Goal: Task Accomplishment & Management: Use online tool/utility

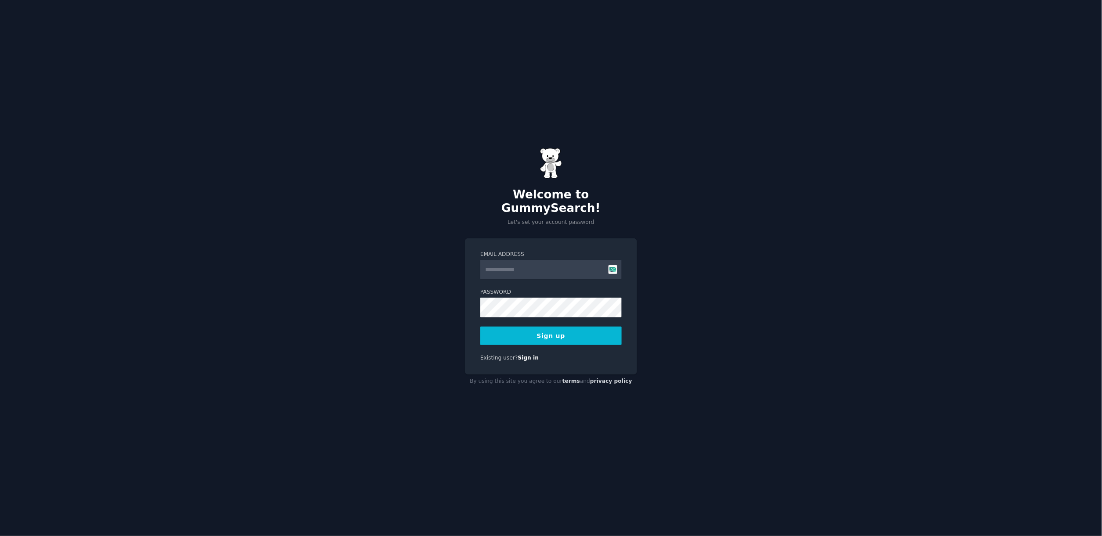
click at [498, 264] on input "Email Address" at bounding box center [550, 269] width 141 height 19
type input "**********"
click at [552, 331] on button "Sign up" at bounding box center [550, 336] width 141 height 18
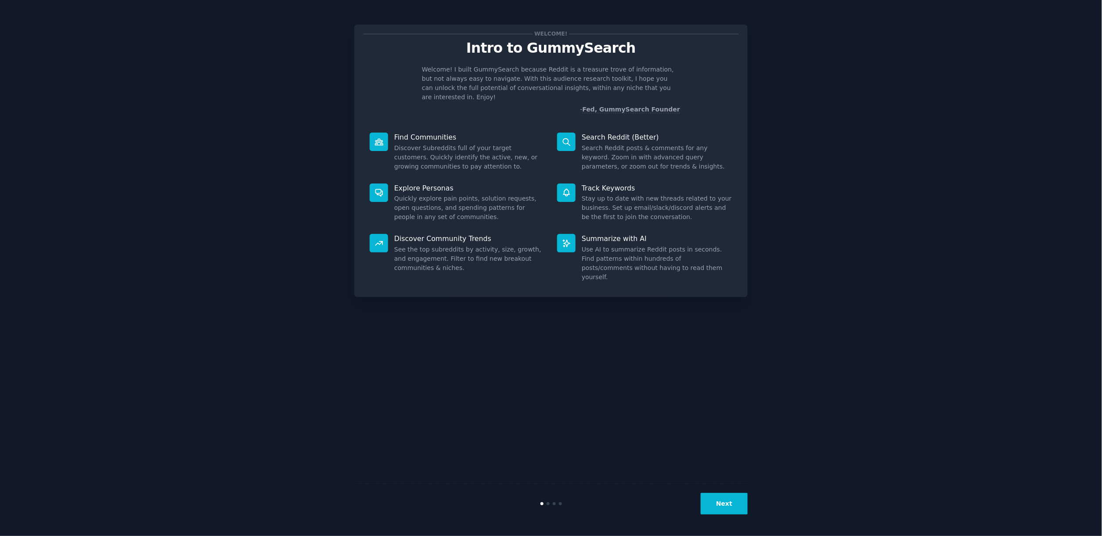
click at [732, 500] on button "Next" at bounding box center [724, 504] width 47 height 22
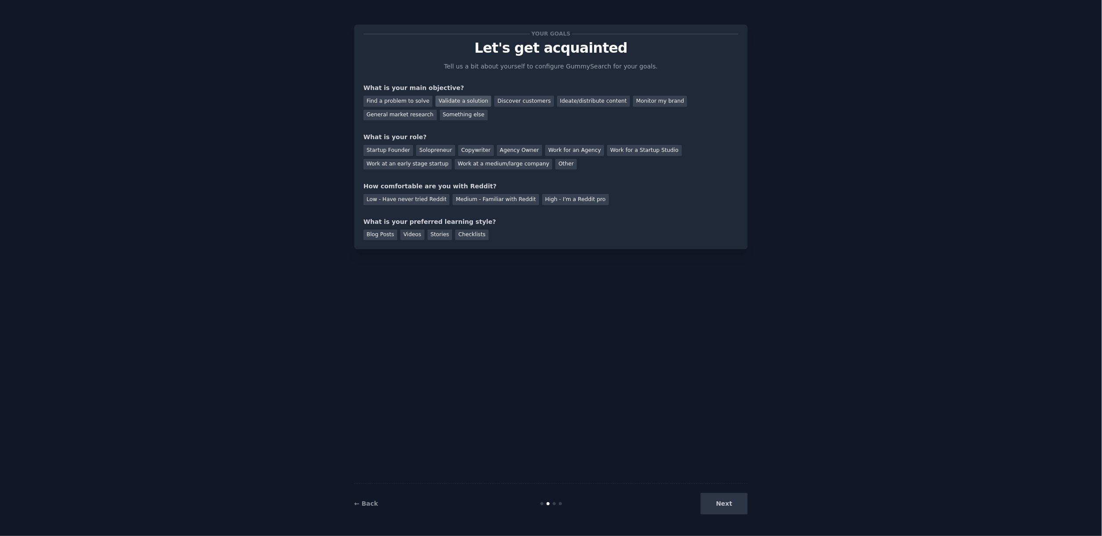
click at [437, 104] on div "Validate a solution" at bounding box center [463, 101] width 56 height 11
click at [413, 104] on div "Find a problem to solve" at bounding box center [397, 101] width 69 height 11
click at [440, 153] on div "Solopreneur" at bounding box center [435, 150] width 39 height 11
click at [480, 203] on div "Medium - Familiar with Reddit" at bounding box center [496, 199] width 86 height 11
click at [404, 237] on div "Videos" at bounding box center [412, 235] width 24 height 11
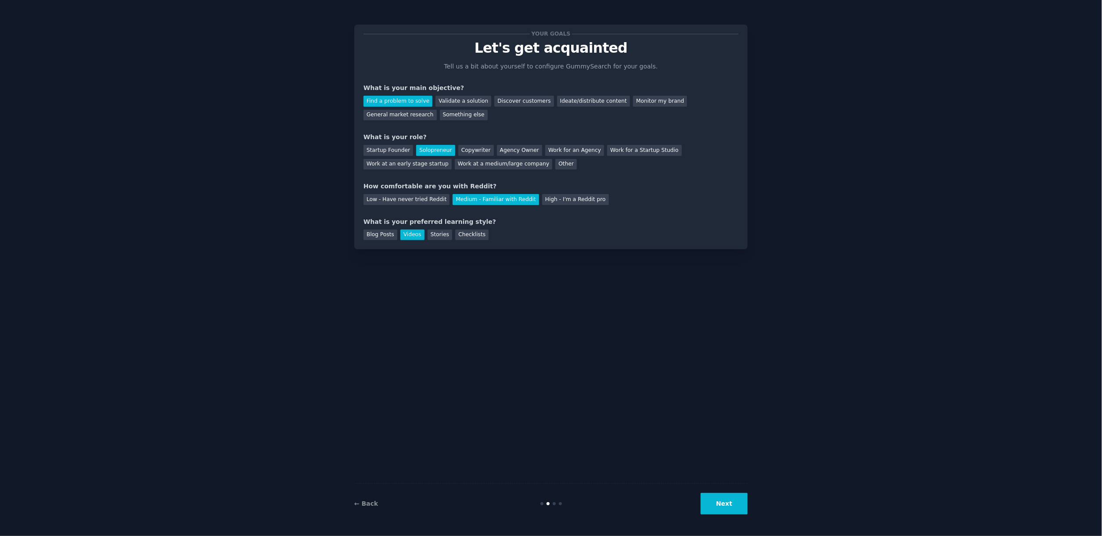
click at [714, 513] on button "Next" at bounding box center [724, 504] width 47 height 22
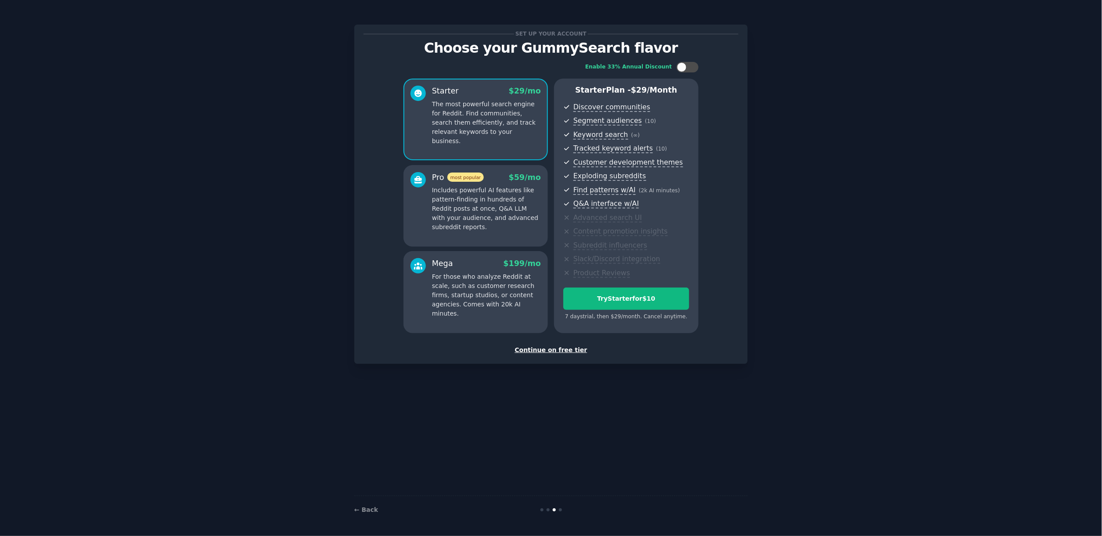
click at [542, 351] on div "Continue on free tier" at bounding box center [550, 349] width 375 height 9
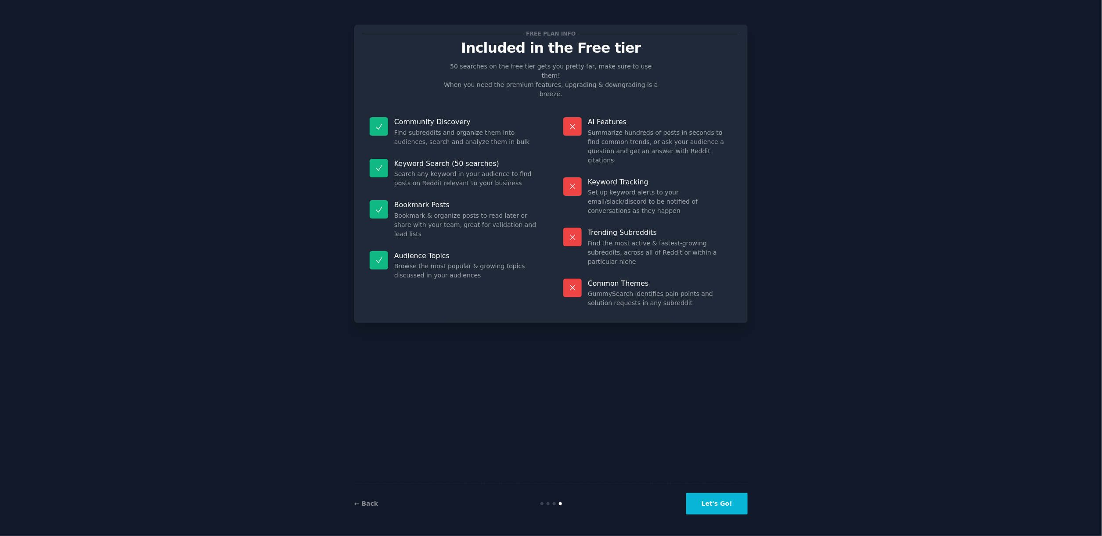
click at [708, 502] on button "Let's Go!" at bounding box center [716, 504] width 61 height 22
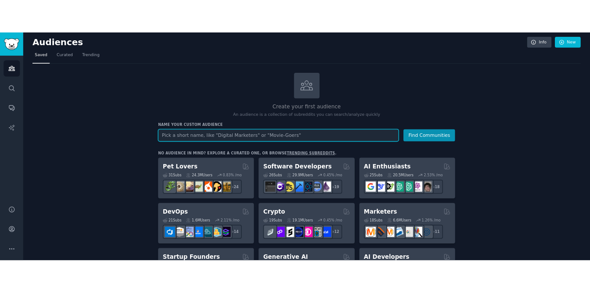
scroll to position [2, 0]
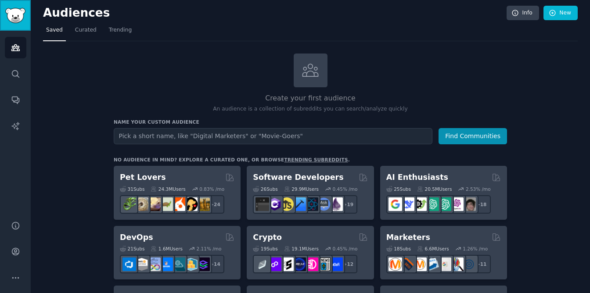
click at [15, 19] on img "Sidebar" at bounding box center [15, 15] width 20 height 15
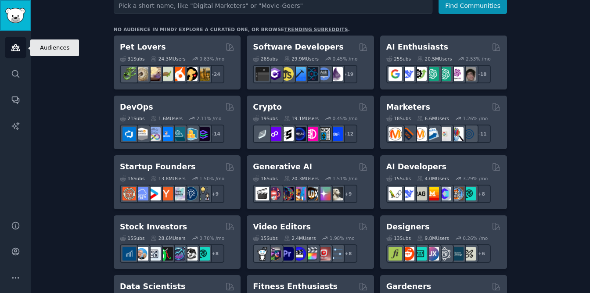
scroll to position [129, 0]
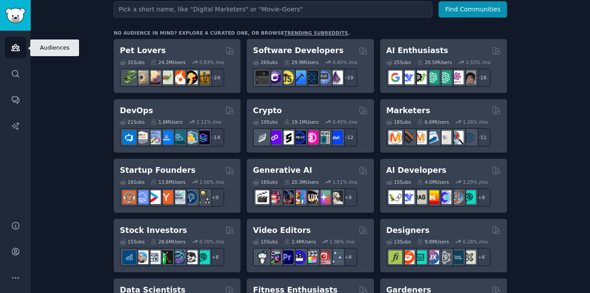
click at [12, 50] on icon "Sidebar" at bounding box center [15, 48] width 8 height 6
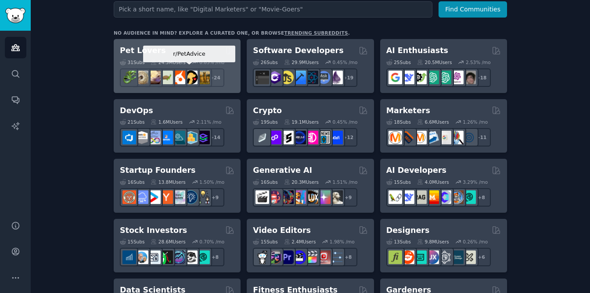
scroll to position [0, 0]
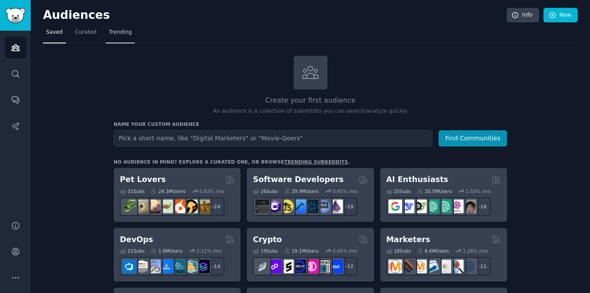
click at [116, 36] on span "Trending" at bounding box center [120, 33] width 23 height 8
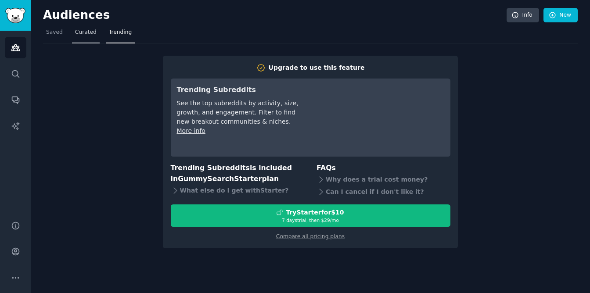
click at [85, 35] on span "Curated" at bounding box center [86, 33] width 22 height 8
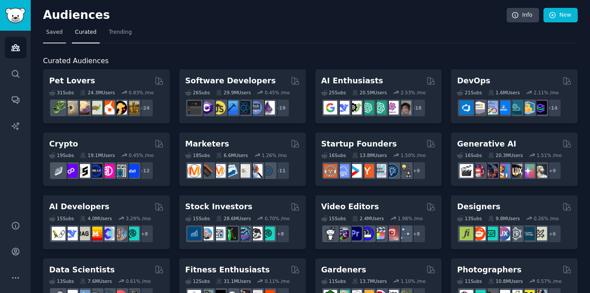
click at [47, 32] on span "Saved" at bounding box center [54, 33] width 17 height 8
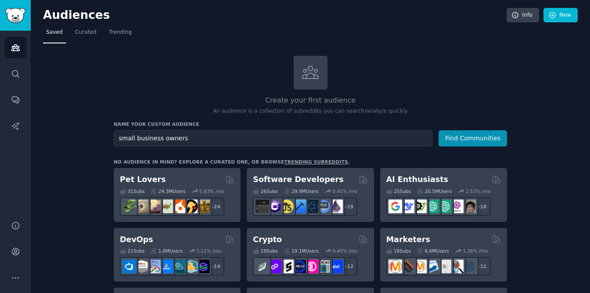
type input "small business owners"
click at [439, 130] on button "Find Communities" at bounding box center [473, 138] width 68 height 16
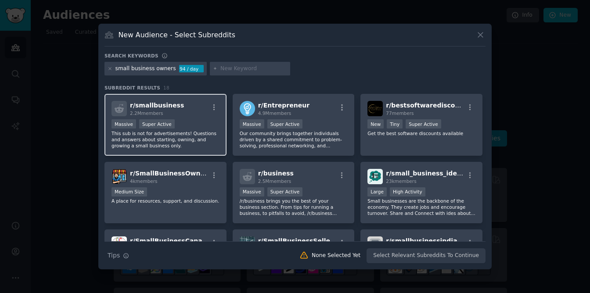
click at [184, 136] on p "This sub is not for advertisements! Questions and answers about starting, ownin…" at bounding box center [165, 139] width 108 height 18
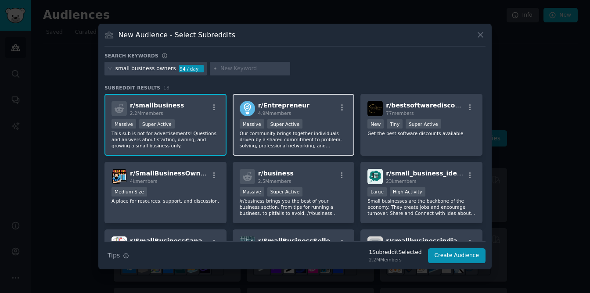
click at [297, 133] on p "Our community brings together individuals driven by a shared commitment to prob…" at bounding box center [294, 139] width 108 height 18
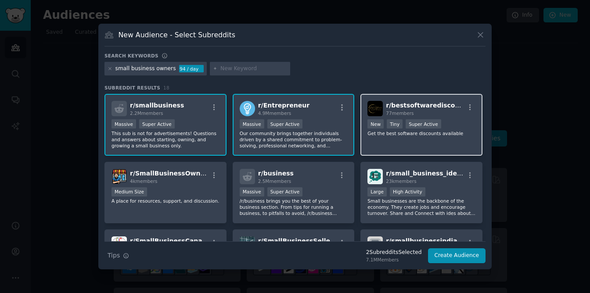
click at [399, 143] on div "r/ bestsoftwarediscounts 77 members New Tiny Super Active Get the best software…" at bounding box center [421, 125] width 122 height 62
click at [438, 129] on div "New Tiny Super Active" at bounding box center [421, 124] width 108 height 11
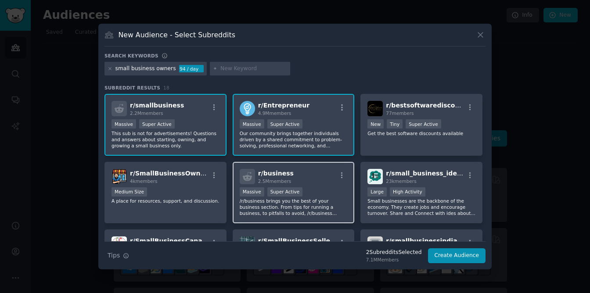
click at [316, 194] on div ">= 95th percentile for submissions / day Massive Super Active" at bounding box center [294, 192] width 108 height 11
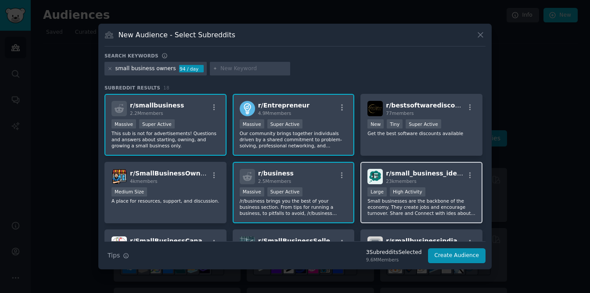
click at [435, 195] on div ">= 80th percentile for submissions / day Large High Activity" at bounding box center [421, 192] width 108 height 11
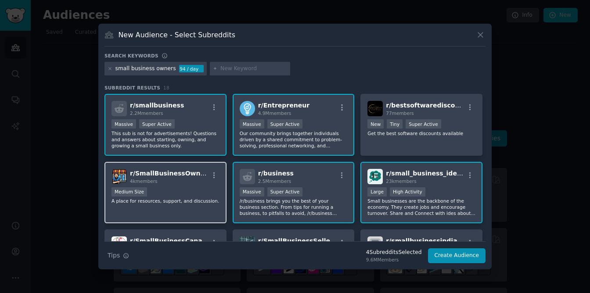
click at [173, 198] on p "A place for resources, support, and discussion." at bounding box center [165, 201] width 108 height 6
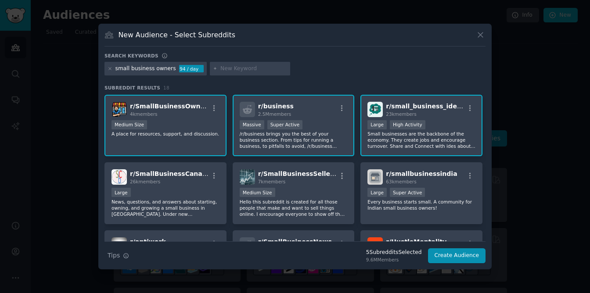
scroll to position [91, 0]
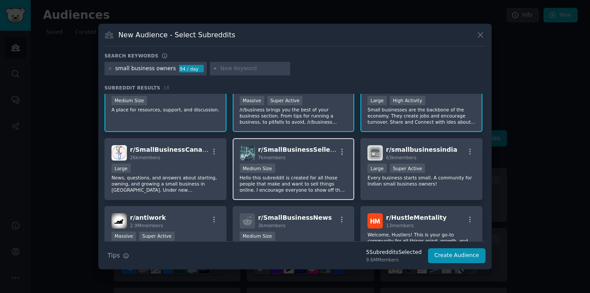
click at [301, 174] on div "1000 - 10,000 members Medium Size" at bounding box center [294, 169] width 108 height 11
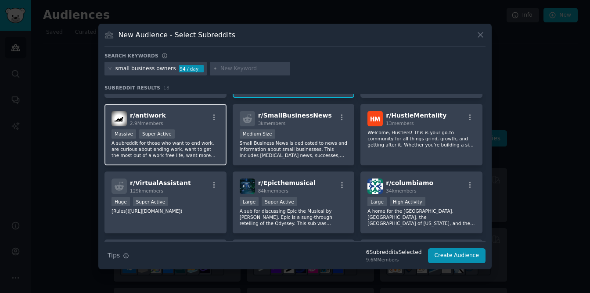
scroll to position [178, 0]
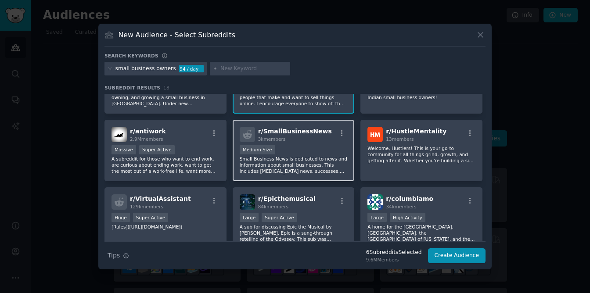
click at [296, 161] on p "Small Business News is dedicated to news and information about small businesses…" at bounding box center [294, 165] width 108 height 18
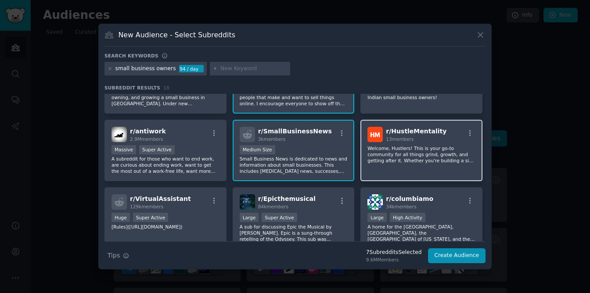
click at [423, 156] on p "Welcome, Hustlers! This is your go-to community for all things grind, growth, a…" at bounding box center [421, 154] width 108 height 18
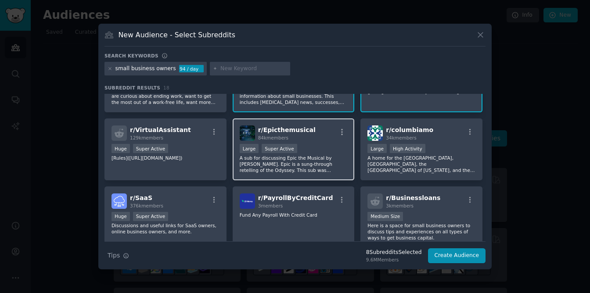
scroll to position [284, 0]
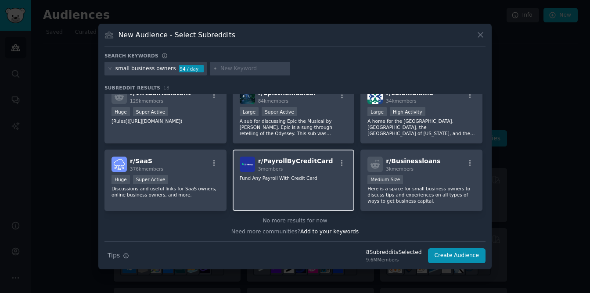
click at [305, 186] on div "r/ PayrollByCreditCard 3 members Fund Any Payroll With Credit Card" at bounding box center [294, 181] width 122 height 62
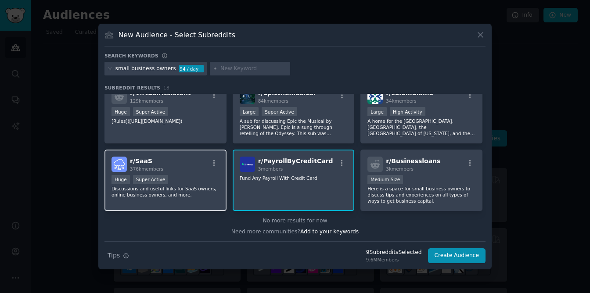
click at [183, 179] on div "Huge Super Active" at bounding box center [165, 180] width 108 height 11
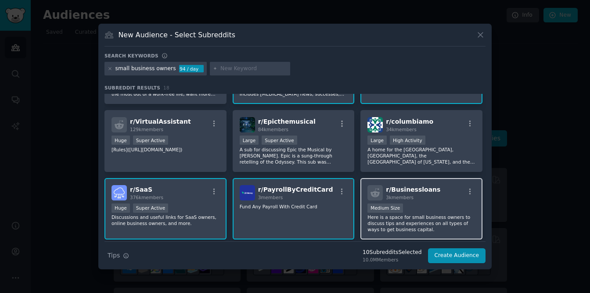
scroll to position [263, 0]
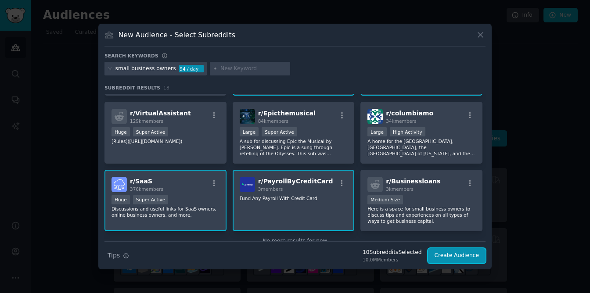
click at [457, 257] on button "Create Audience" at bounding box center [457, 255] width 58 height 15
